Goal: Register for event/course

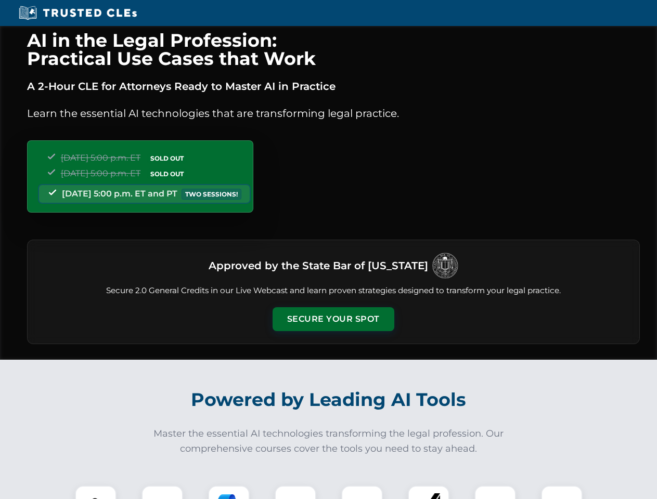
click at [333, 319] on button "Secure Your Spot" at bounding box center [333, 319] width 122 height 24
click at [96, 492] on img at bounding box center [96, 506] width 30 height 30
